Goal: Task Accomplishment & Management: Manage account settings

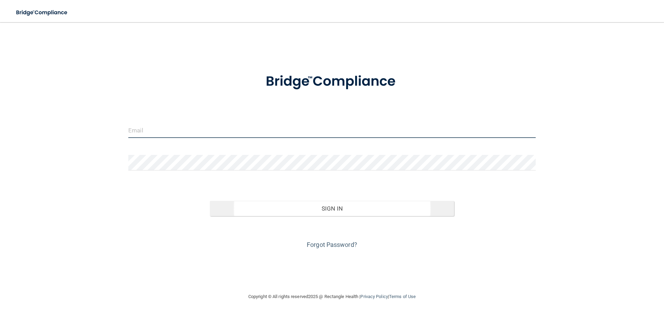
type input "[EMAIL_ADDRESS][DOMAIN_NAME]"
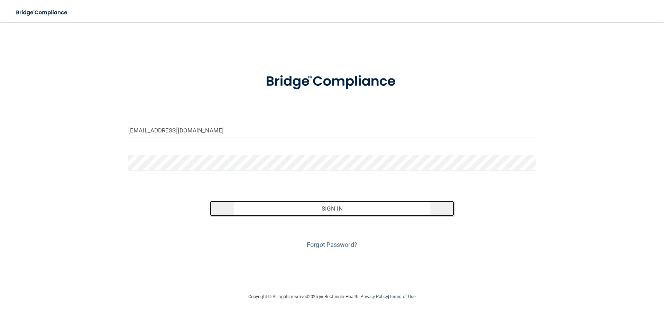
click at [375, 206] on button "Sign In" at bounding box center [332, 208] width 245 height 15
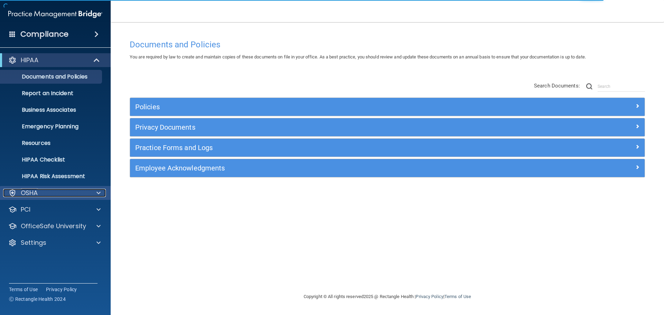
click at [88, 194] on div "OSHA" at bounding box center [46, 193] width 86 height 8
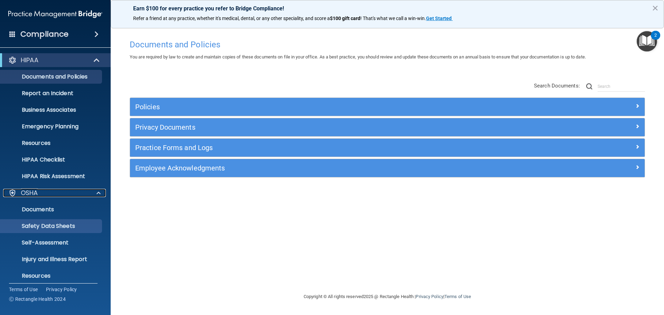
scroll to position [55, 0]
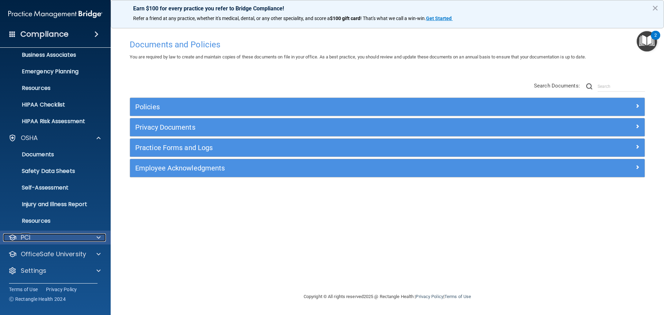
click at [80, 236] on div "PCI" at bounding box center [46, 237] width 86 height 8
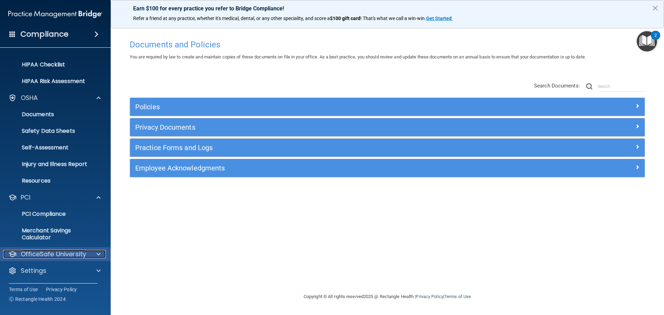
click at [77, 255] on p "OfficeSafe University" at bounding box center [53, 254] width 65 height 8
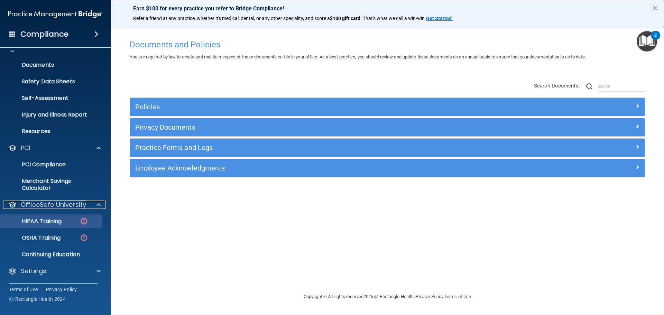
scroll to position [145, 0]
click at [52, 221] on p "HIPAA Training" at bounding box center [32, 221] width 57 height 7
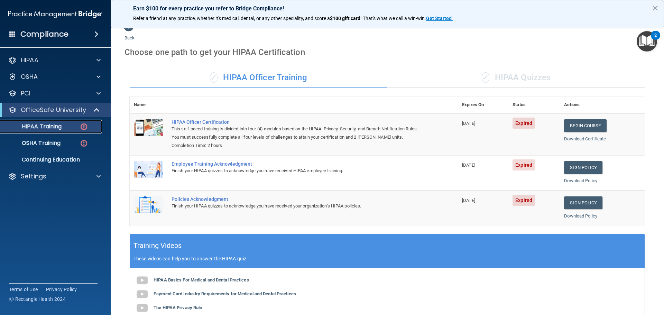
scroll to position [4, 0]
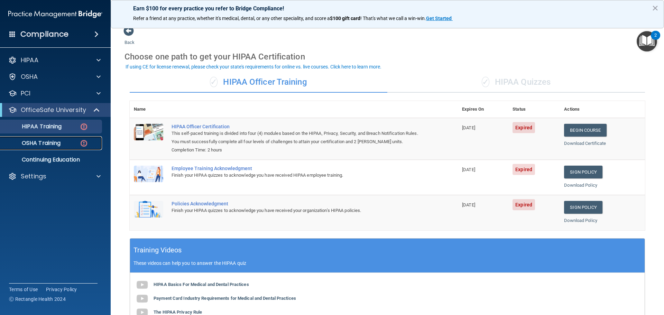
click at [30, 141] on p "OSHA Training" at bounding box center [32, 143] width 56 height 7
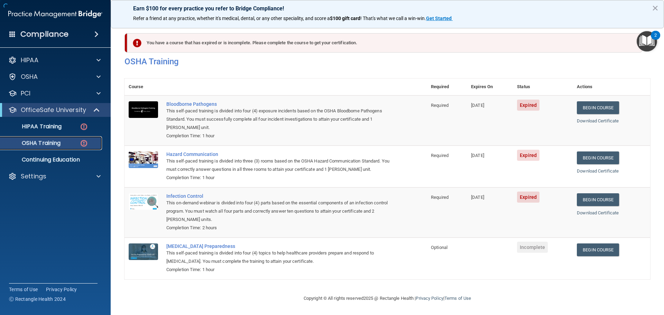
scroll to position [4, 0]
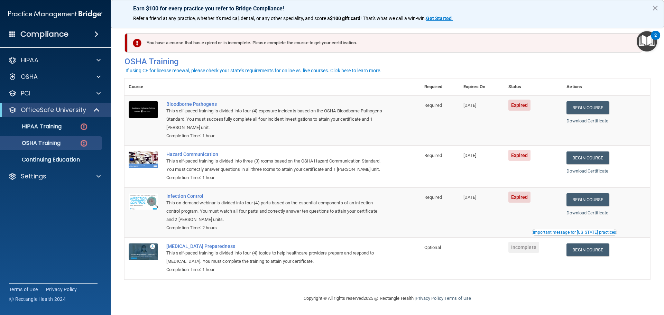
click at [94, 32] on span at bounding box center [96, 34] width 4 height 8
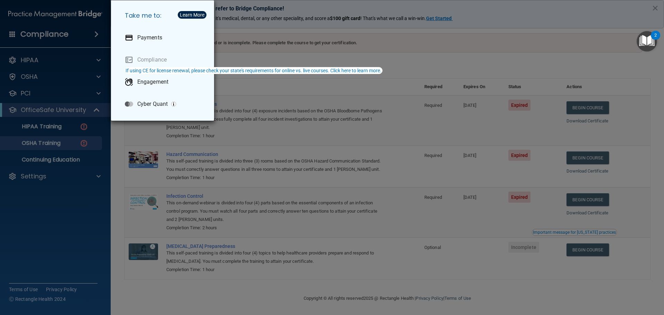
click at [47, 37] on div "Take me to: Payments Compliance Engagement Cyber Quant" at bounding box center [332, 157] width 664 height 315
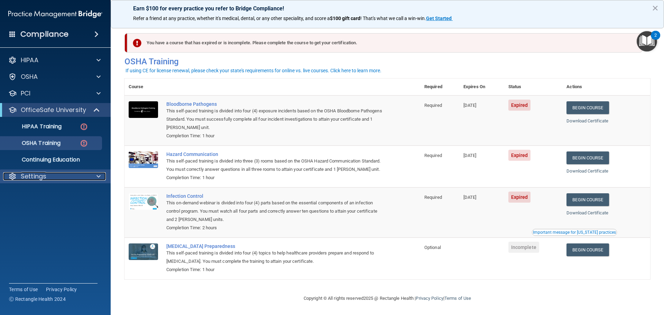
click at [46, 178] on p "Settings" at bounding box center [34, 176] width 26 height 8
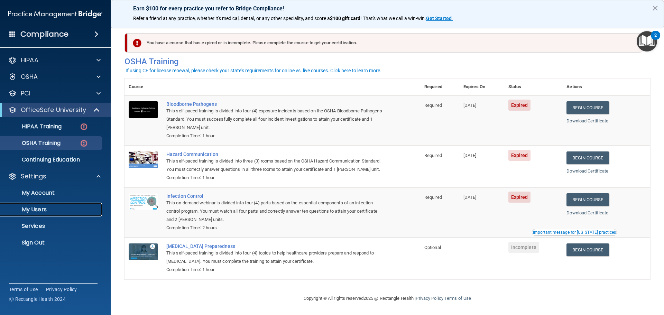
click at [40, 209] on p "My Users" at bounding box center [51, 209] width 94 height 7
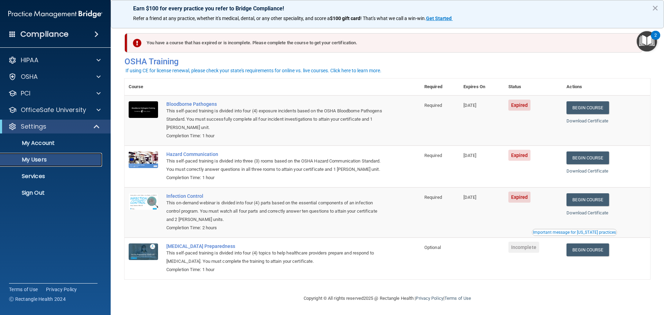
scroll to position [3, 0]
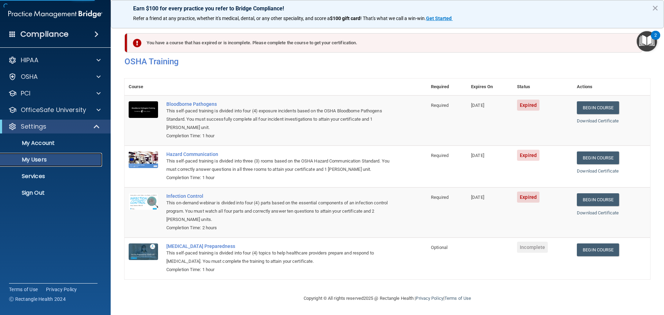
select select "20"
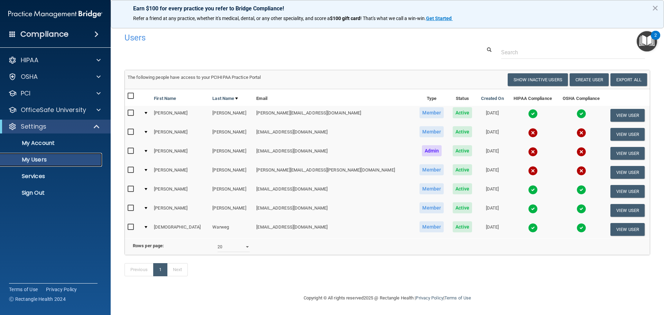
scroll to position [0, 0]
click at [151, 168] on td at bounding box center [146, 172] width 10 height 19
click at [147, 170] on div at bounding box center [146, 170] width 3 height 2
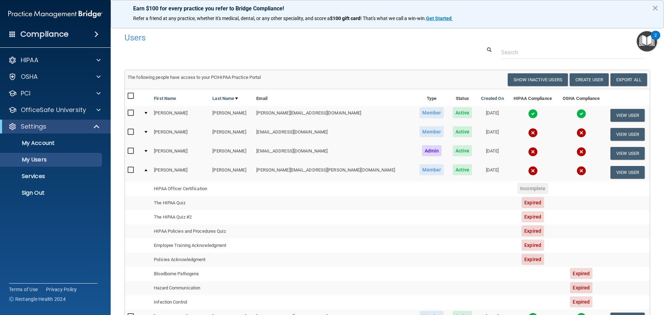
click at [147, 112] on div at bounding box center [146, 113] width 3 height 2
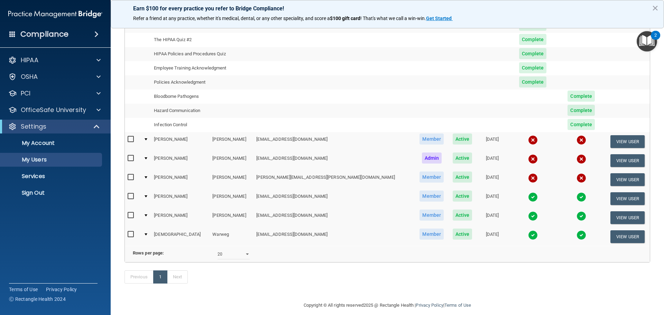
scroll to position [103, 0]
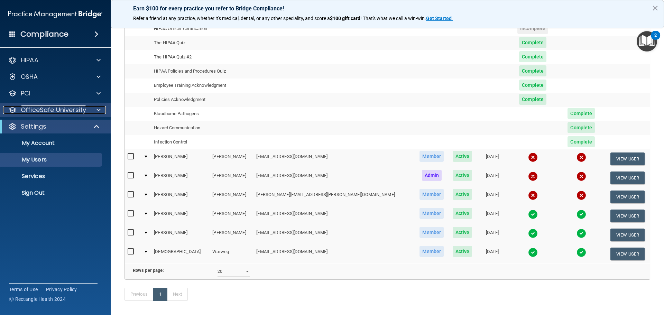
click at [53, 108] on p "OfficeSafe University" at bounding box center [53, 110] width 65 height 8
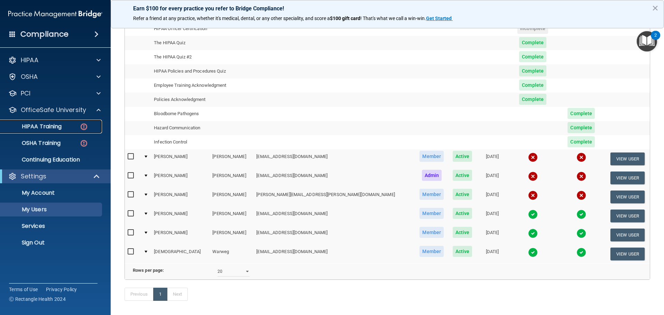
click at [42, 127] on p "HIPAA Training" at bounding box center [32, 126] width 57 height 7
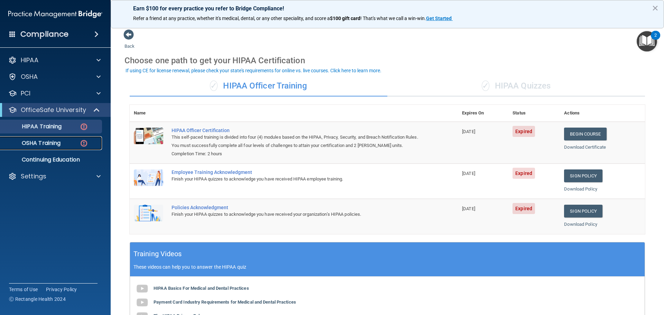
click at [42, 141] on p "OSHA Training" at bounding box center [32, 143] width 56 height 7
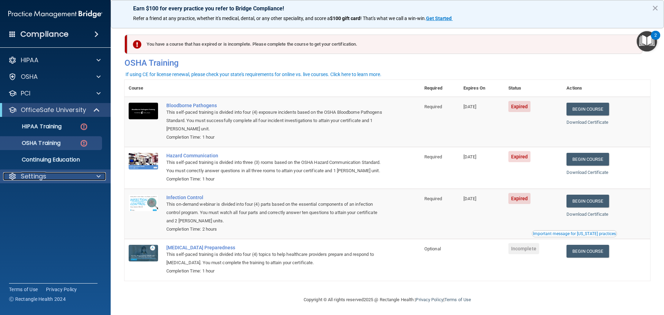
click at [60, 175] on div "Settings" at bounding box center [46, 176] width 86 height 8
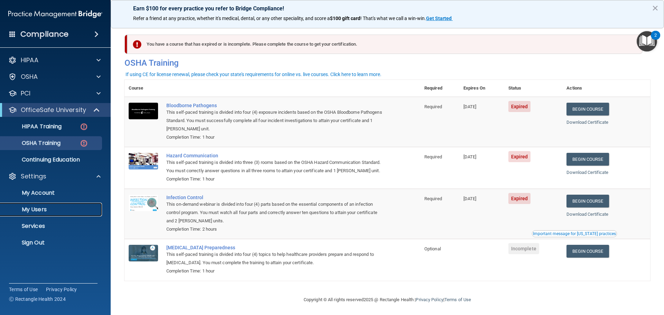
click at [38, 212] on p "My Users" at bounding box center [51, 209] width 94 height 7
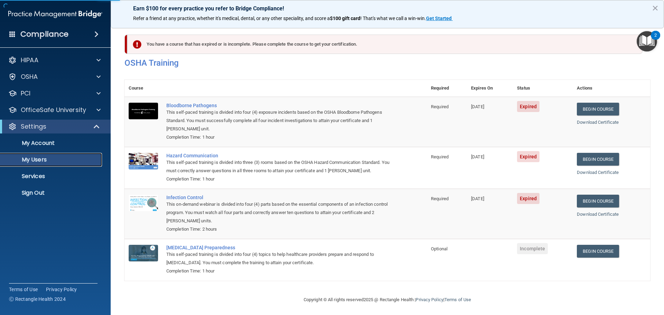
select select "20"
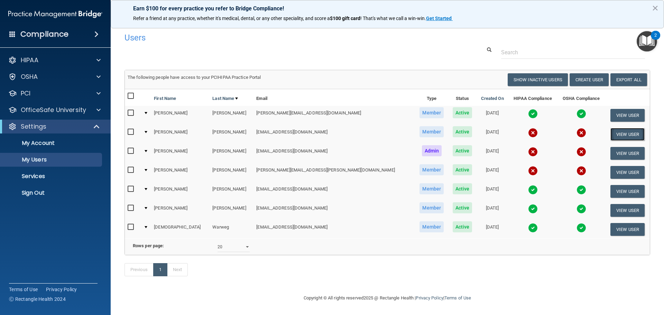
click at [616, 137] on button "View User" at bounding box center [627, 134] width 34 height 13
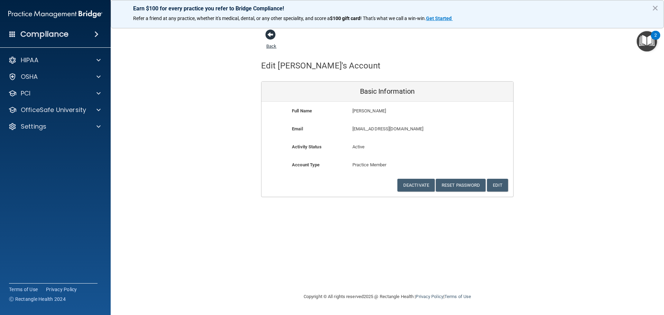
click at [271, 35] on span at bounding box center [270, 34] width 10 height 10
